Goal: Navigation & Orientation: Find specific page/section

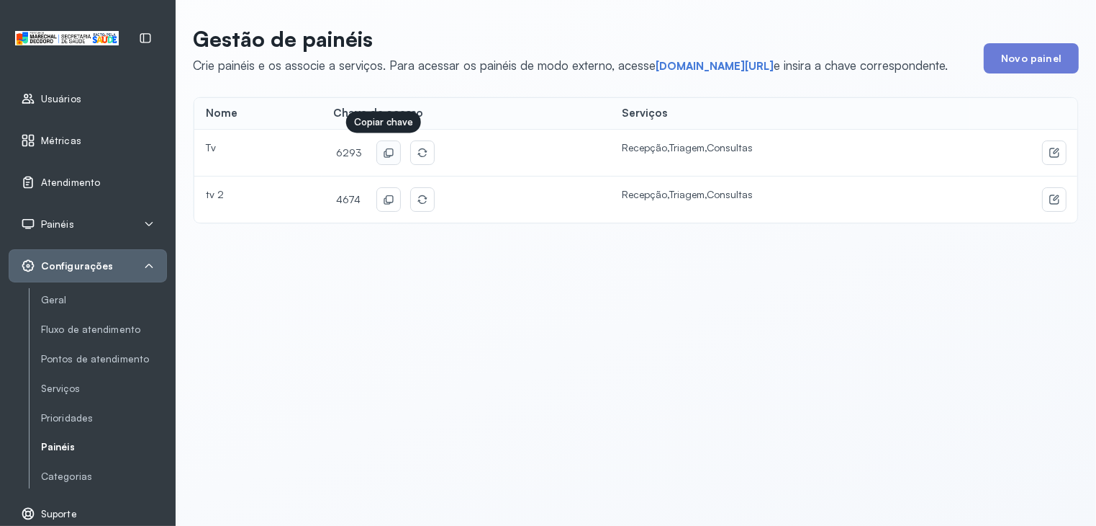
click at [383, 153] on icon at bounding box center [389, 153] width 12 height 12
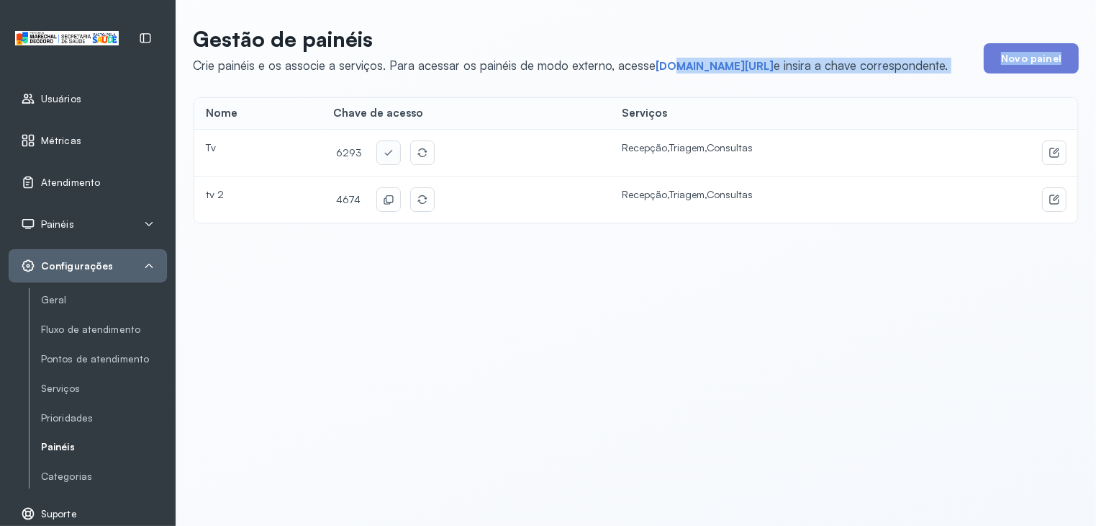
click at [671, 73] on div "Gestão de painéis Crie painéis e os associe a serviços. Para acessar os painéis…" at bounding box center [636, 125] width 886 height 198
click at [717, 63] on link "short.sysvale.com/tv" at bounding box center [715, 66] width 118 height 14
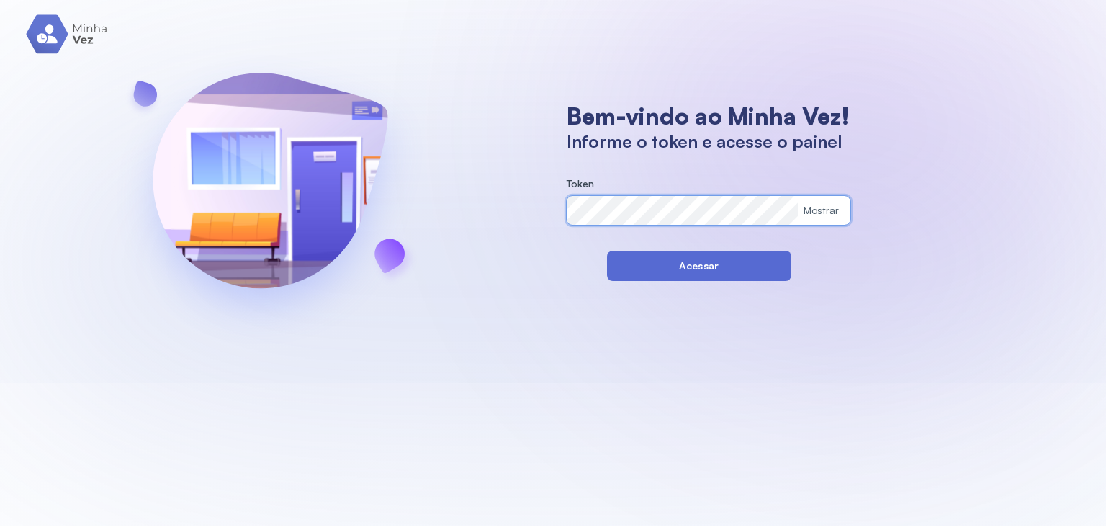
click at [613, 267] on button "Acessar" at bounding box center [699, 266] width 184 height 30
